Goal: Check status: Check status

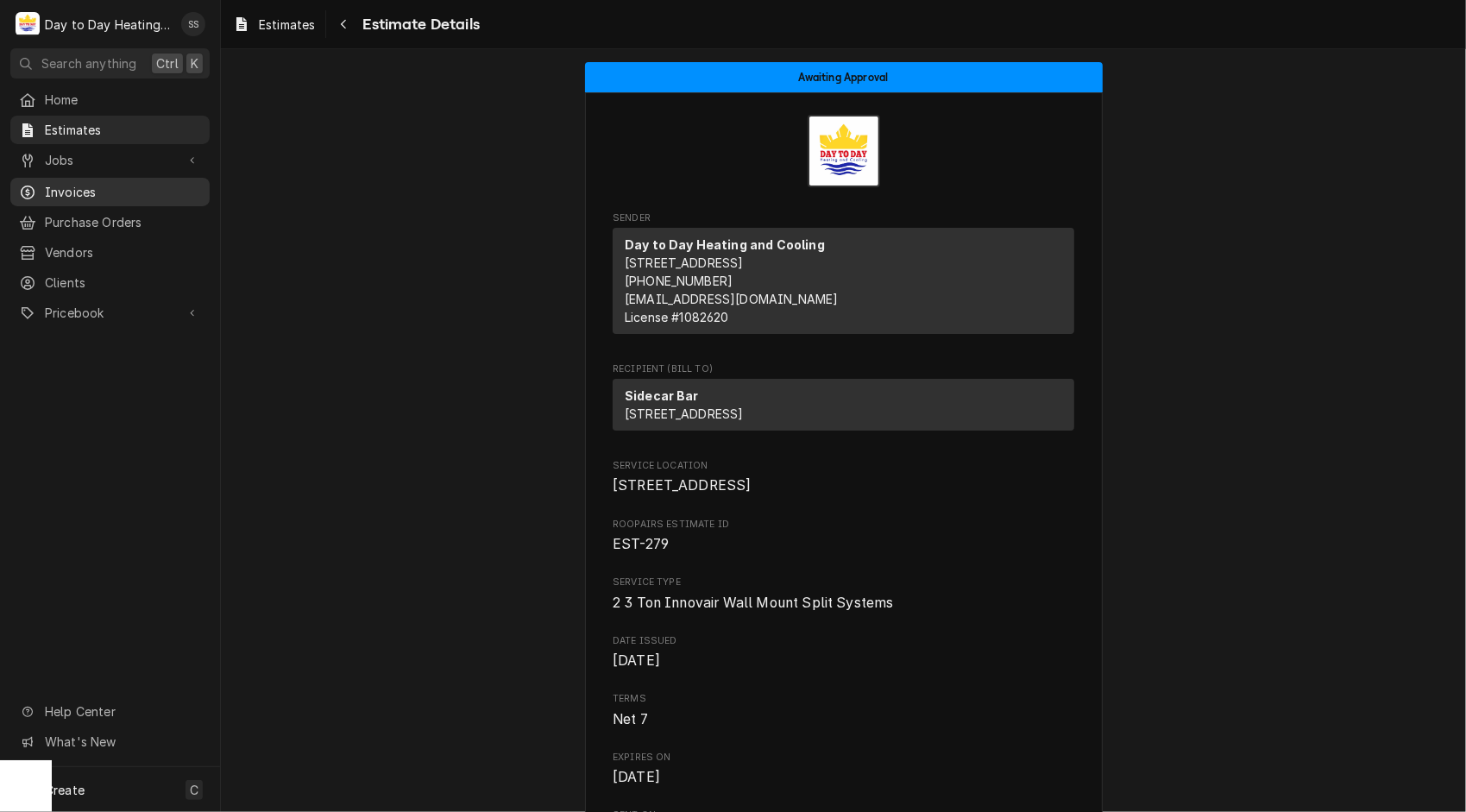
click at [90, 192] on span "Invoices" at bounding box center [122, 192] width 156 height 18
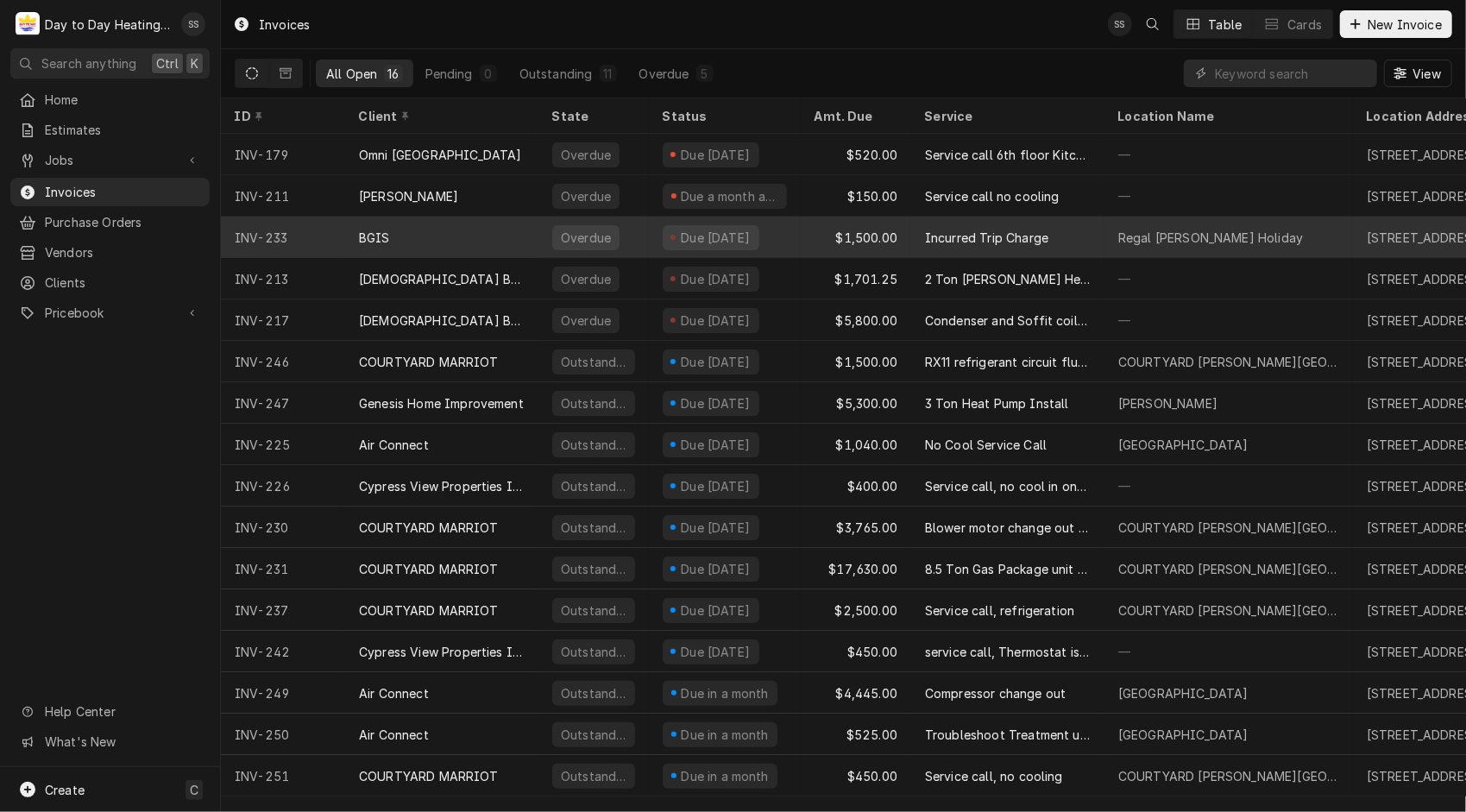
click at [709, 235] on div "Due 8 days ago" at bounding box center [716, 237] width 73 height 18
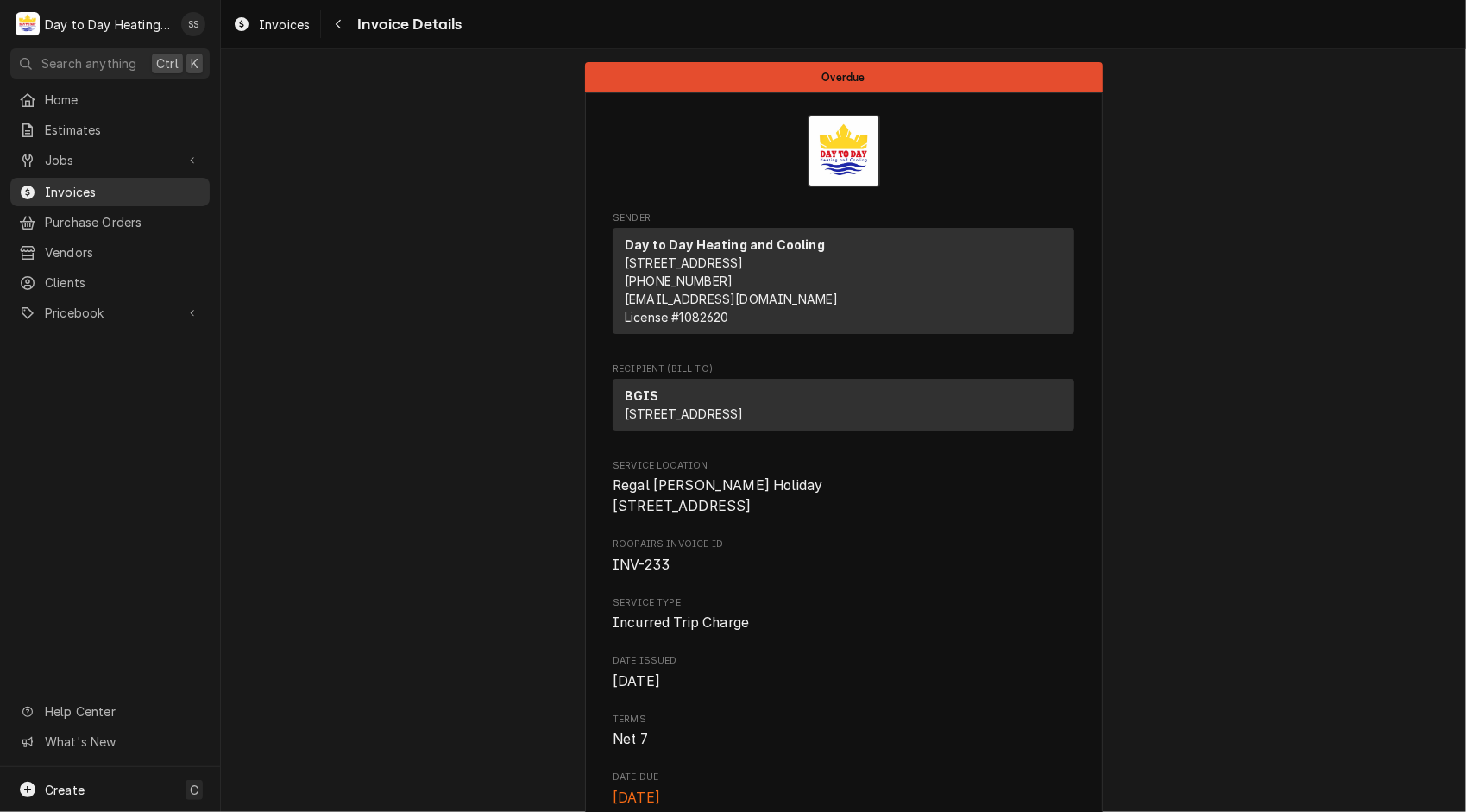
click at [135, 183] on span "Invoices" at bounding box center [122, 192] width 156 height 18
